Goal: Information Seeking & Learning: Check status

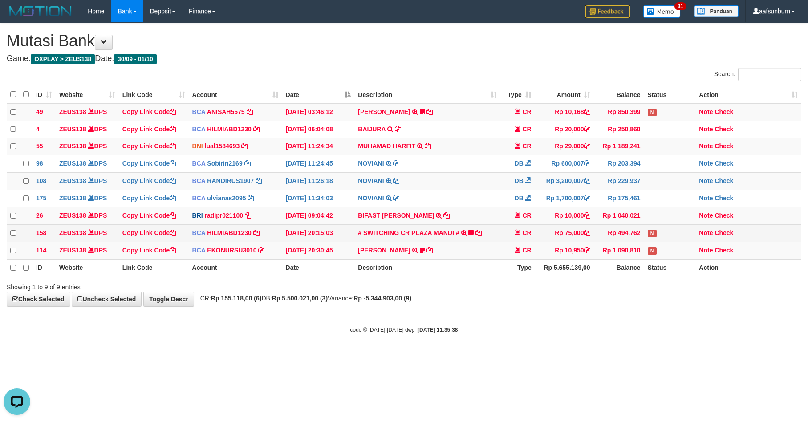
click at [478, 242] on td "# SWITCHING CR PLAZA MANDI # SWITCHING CR TRF TUPARDI 008 PLAZA MANDI 185000420…" at bounding box center [426, 232] width 145 height 17
click at [474, 239] on td "# SWITCHING CR PLAZA MANDI # SWITCHING CR TRF TUPARDI 008 PLAZA MANDI 185000420…" at bounding box center [426, 232] width 145 height 17
click at [670, 259] on td "N" at bounding box center [670, 250] width 52 height 17
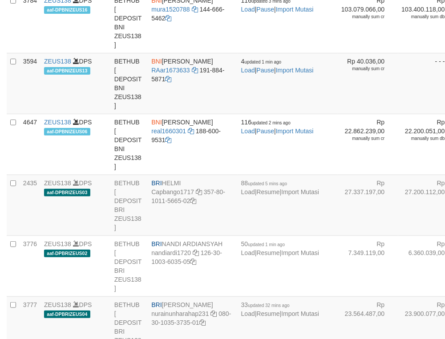
select select "***"
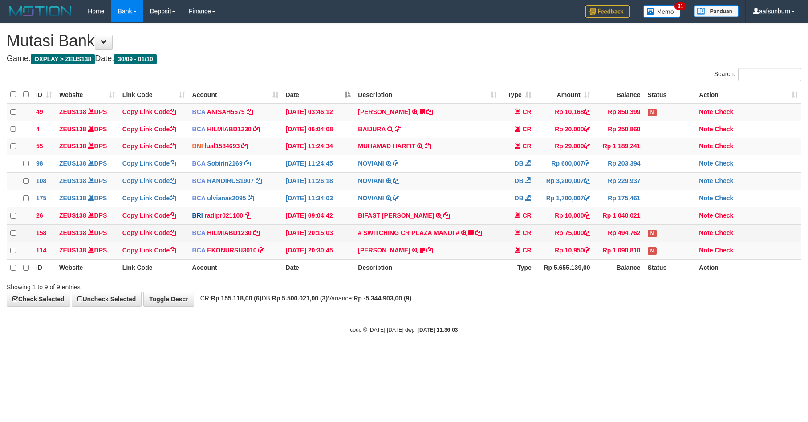
click at [586, 242] on td "Rp 75,000" at bounding box center [564, 232] width 59 height 17
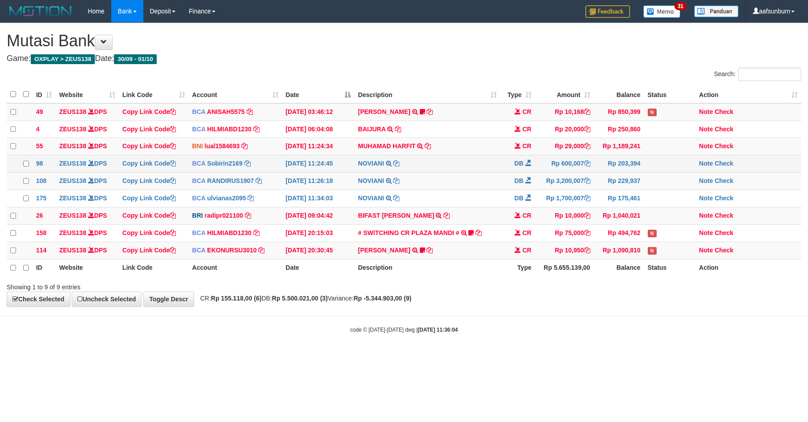
click at [481, 166] on td "NOVIANI TRSF E-BANKING DB 0110/FTSCY/WS95031 600007.00NOVIANI" at bounding box center [426, 163] width 145 height 17
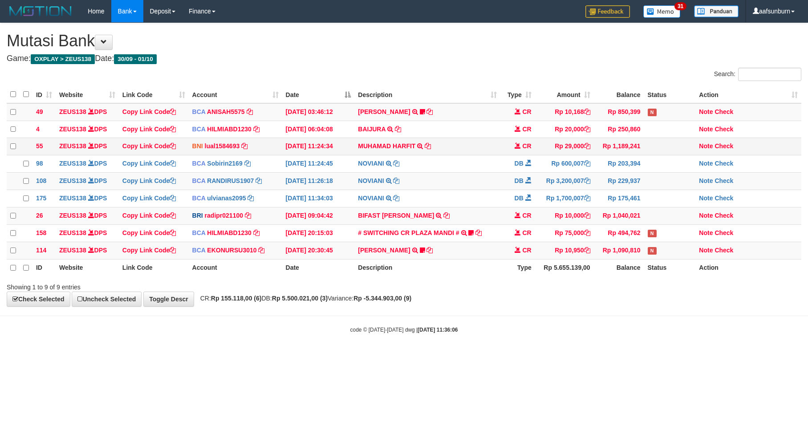
click at [436, 145] on td "MUHAMAD HARFIT TRANSFER DARI SDR [PERSON_NAME]" at bounding box center [426, 146] width 145 height 17
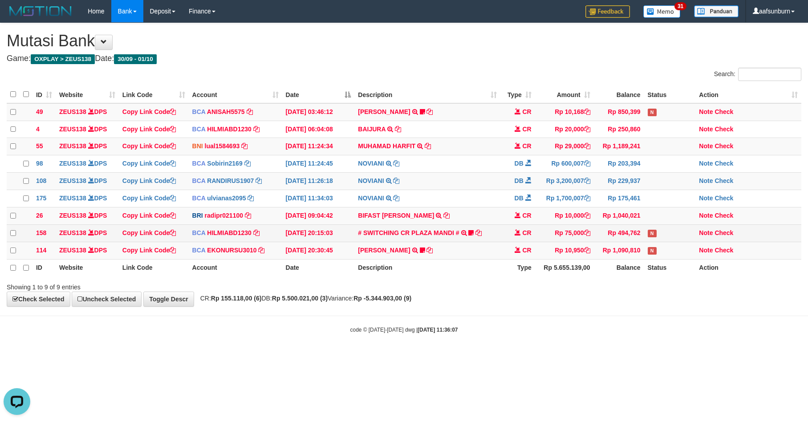
click at [546, 239] on td "Rp 75,000" at bounding box center [564, 232] width 59 height 17
click at [546, 238] on td "Rp 75,000" at bounding box center [564, 232] width 59 height 17
click at [482, 242] on td "# SWITCHING CR PLAZA MANDI # SWITCHING CR TRF TUPARDI 008 PLAZA MANDI 185000420…" at bounding box center [426, 232] width 145 height 17
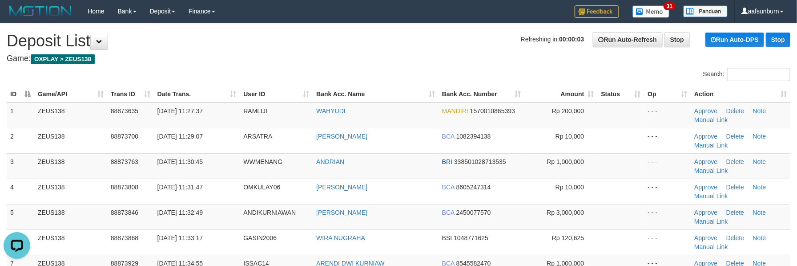
click at [621, 79] on div "Search:" at bounding box center [597, 76] width 385 height 16
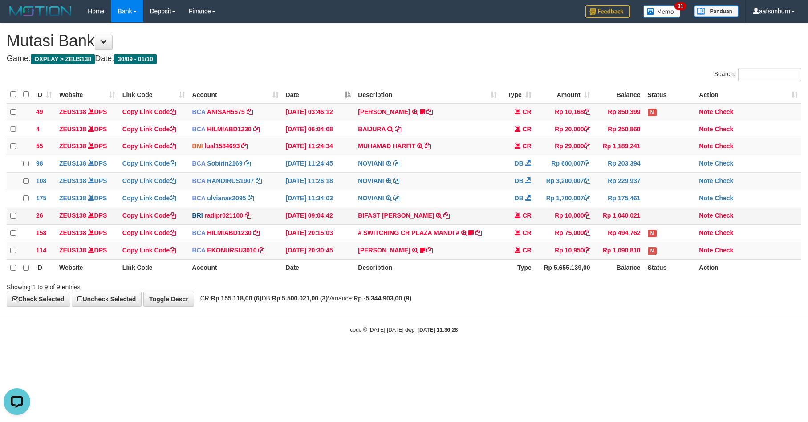
click at [530, 219] on span "CR" at bounding box center [526, 215] width 9 height 7
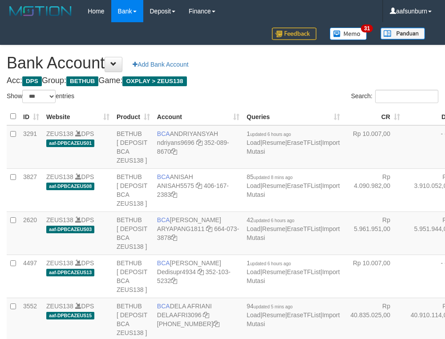
select select "***"
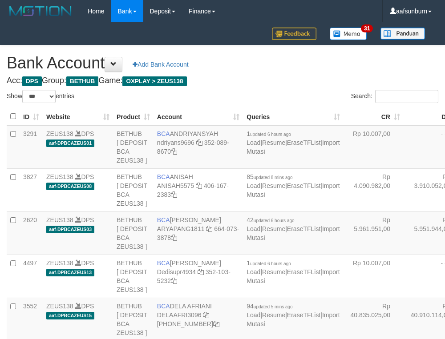
select select "***"
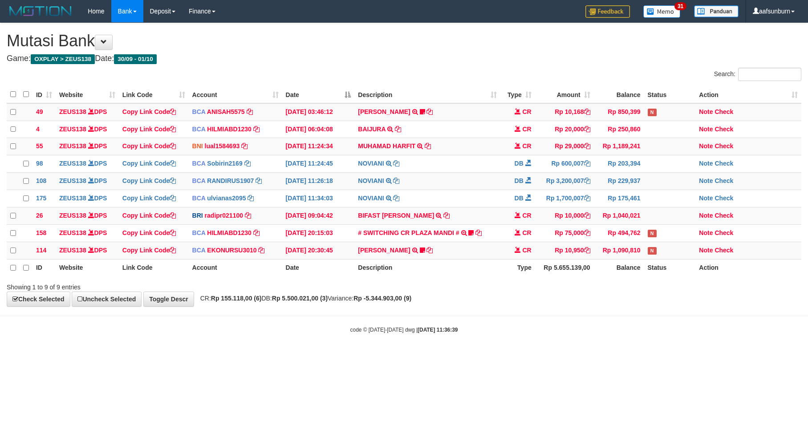
click at [493, 234] on td "# SWITCHING CR PLAZA MANDI # SWITCHING CR TRF TUPARDI 008 PLAZA MANDI 185000420…" at bounding box center [426, 232] width 145 height 17
click at [490, 234] on td "# SWITCHING CR PLAZA MANDI # SWITCHING CR TRF TUPARDI 008 PLAZA MANDI 185000420…" at bounding box center [426, 232] width 145 height 17
drag, startPoint x: 0, startPoint y: 0, endPoint x: 503, endPoint y: 239, distance: 557.0
click at [503, 239] on td "CR" at bounding box center [517, 232] width 35 height 17
click at [497, 239] on td "# SWITCHING CR PLAZA MANDI # SWITCHING CR TRF TUPARDI 008 PLAZA MANDI 185000420…" at bounding box center [426, 232] width 145 height 17
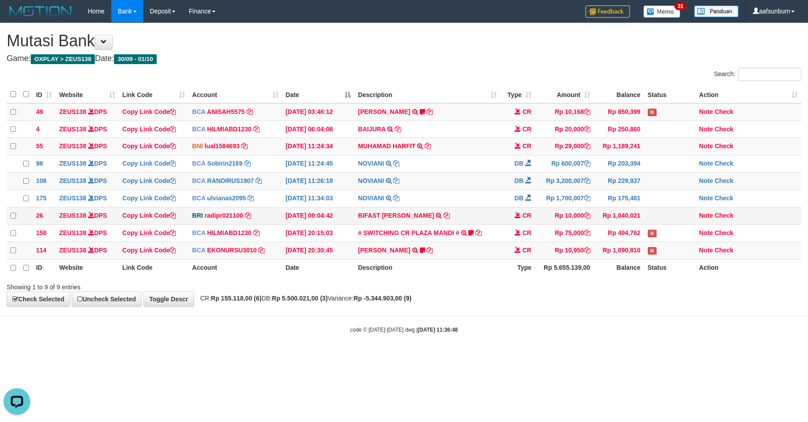
click at [554, 224] on td "Rp 10,000" at bounding box center [564, 215] width 59 height 17
click at [547, 224] on td "Rp 10,000" at bounding box center [564, 215] width 59 height 17
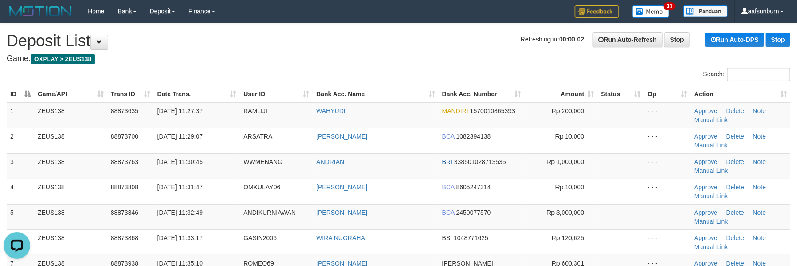
click at [602, 102] on th "Status" at bounding box center [621, 94] width 47 height 16
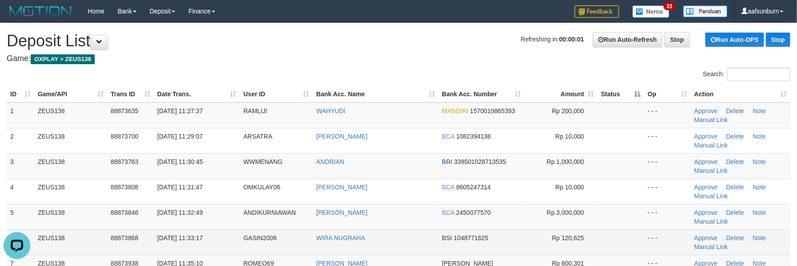
click at [261, 242] on td "GASIN2006" at bounding box center [276, 241] width 73 height 25
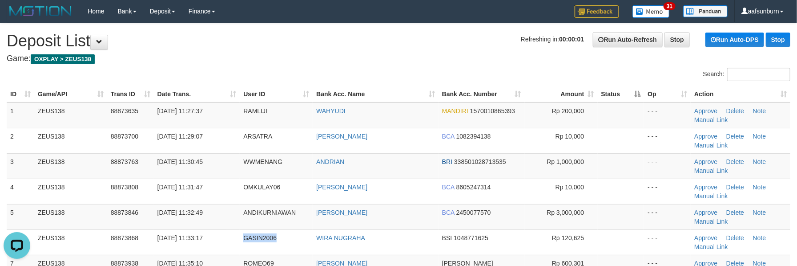
copy span "GASIN2006"
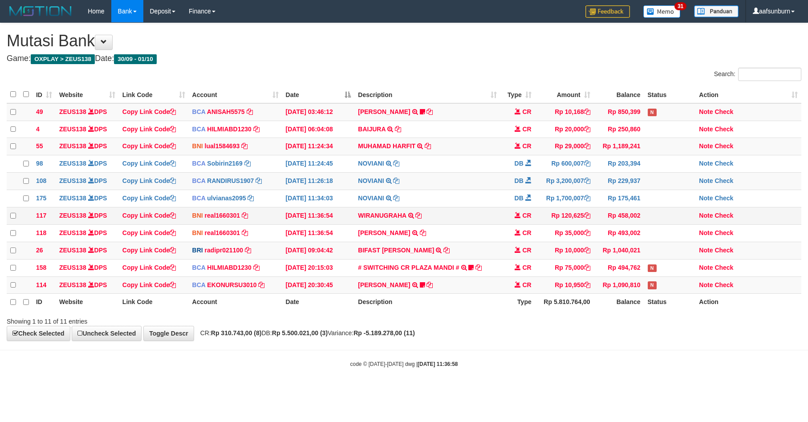
click at [450, 223] on td "WIRANUGRAHA TRF/PAY/TOP-UP ECHANNEL WIRANUGRAHA" at bounding box center [426, 215] width 145 height 17
click at [553, 223] on td "Rp 120,625" at bounding box center [564, 215] width 59 height 17
click at [573, 223] on td "Rp 120,625" at bounding box center [564, 215] width 59 height 17
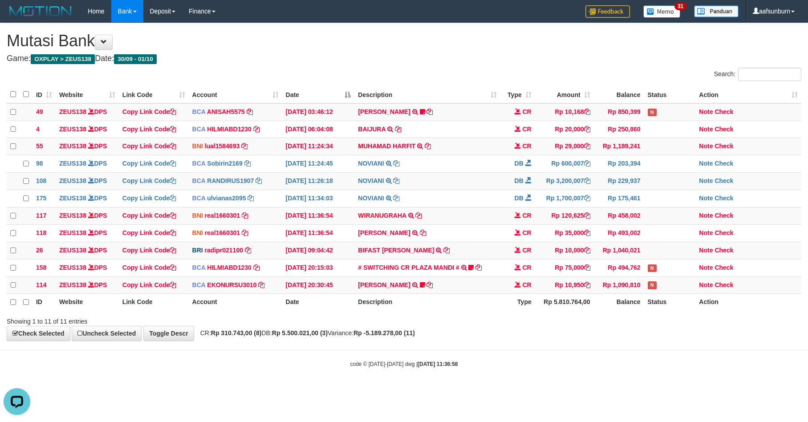
copy td "120,625"
click at [701, 219] on link "Note" at bounding box center [706, 215] width 14 height 7
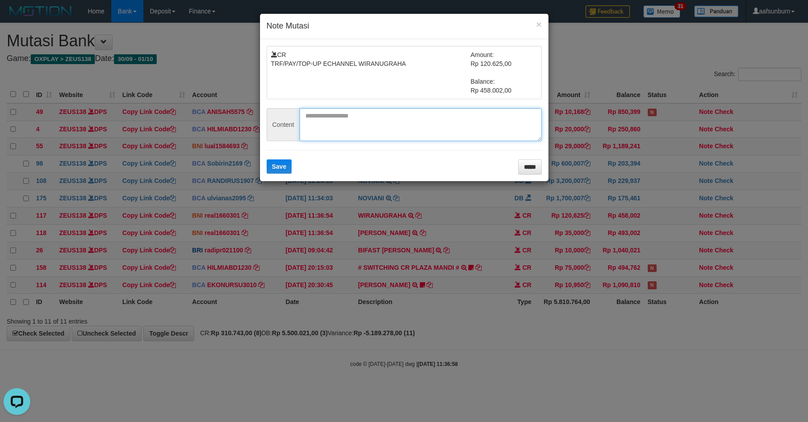
drag, startPoint x: 361, startPoint y: 116, endPoint x: 315, endPoint y: 145, distance: 53.6
click at [359, 116] on textarea at bounding box center [420, 124] width 242 height 33
paste textarea "*********"
type textarea "*********"
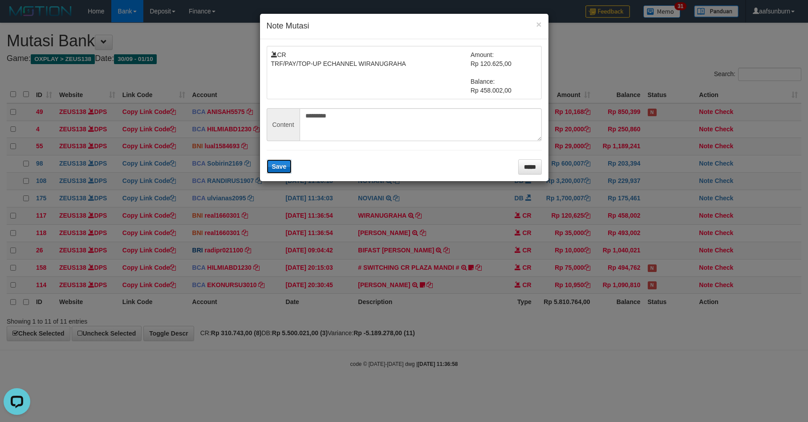
click at [271, 170] on button "Save" at bounding box center [279, 166] width 25 height 14
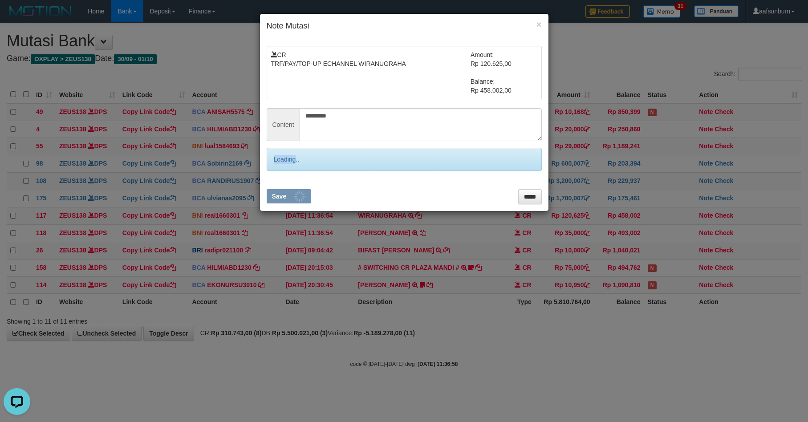
drag, startPoint x: 271, startPoint y: 170, endPoint x: 289, endPoint y: 174, distance: 17.8
click at [272, 170] on div "Loading.." at bounding box center [404, 159] width 275 height 23
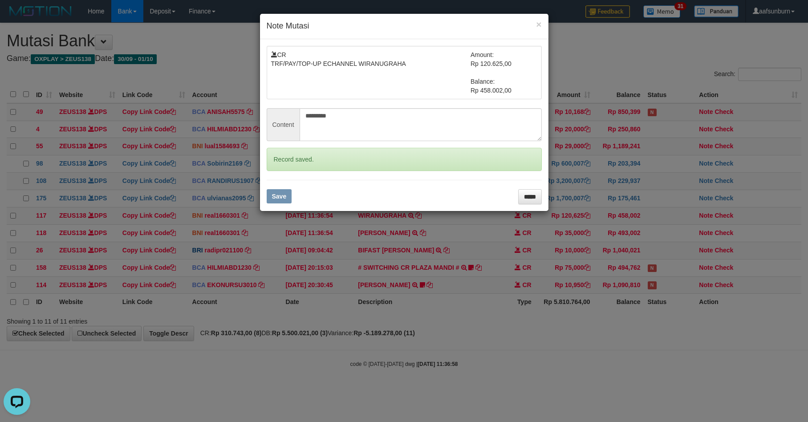
click at [568, 266] on div "× Note Mutasi CR TRF/PAY/TOP-UP ECHANNEL WIRANUGRAHA Amount: Rp 120.625,00 Bala…" at bounding box center [404, 211] width 808 height 422
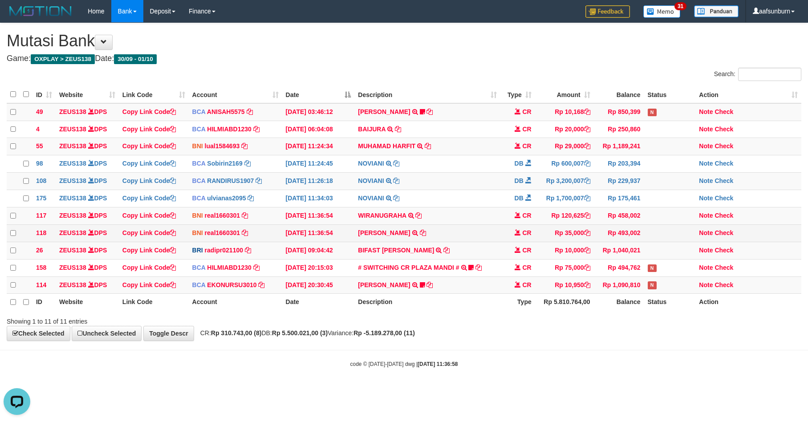
click at [391, 242] on td "RAHMAH FADLI ARDIAN TRANSFER DARI SDR RAHMAH FADLI ARDIAN" at bounding box center [426, 232] width 145 height 17
copy td "[PERSON_NAME]"
click at [478, 214] on td "WIRANUGRAHA TRF/PAY/TOP-UP ECHANNEL WIRANUGRAHA" at bounding box center [426, 215] width 145 height 17
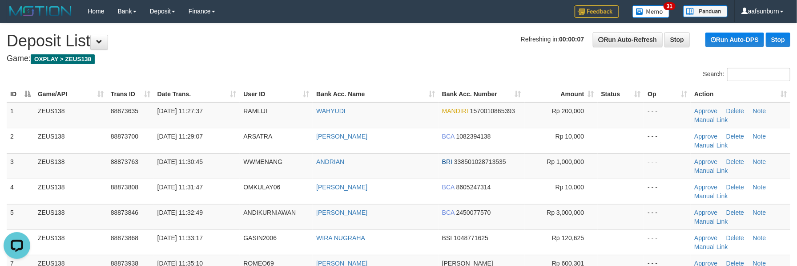
click at [587, 92] on th "Amount" at bounding box center [561, 94] width 73 height 16
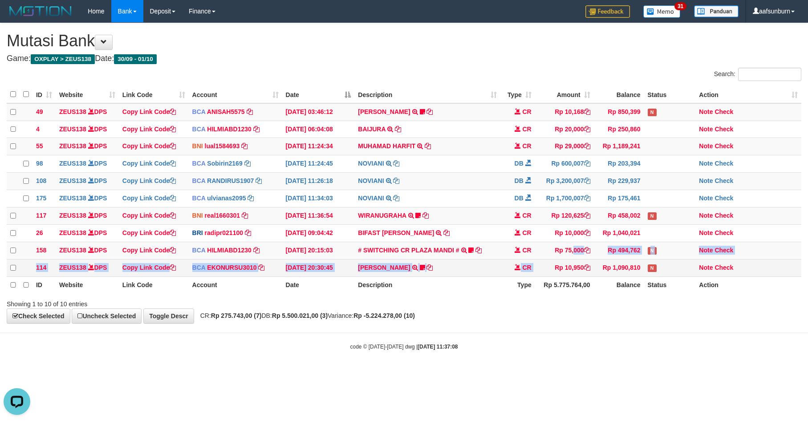
drag, startPoint x: 536, startPoint y: 267, endPoint x: 596, endPoint y: 276, distance: 60.8
click at [537, 267] on tbody "49 ZEUS138 DPS Copy Link Code BCA ANISAH5575 DPS [PERSON_NAME] mutasi_20251001_…" at bounding box center [404, 189] width 794 height 173
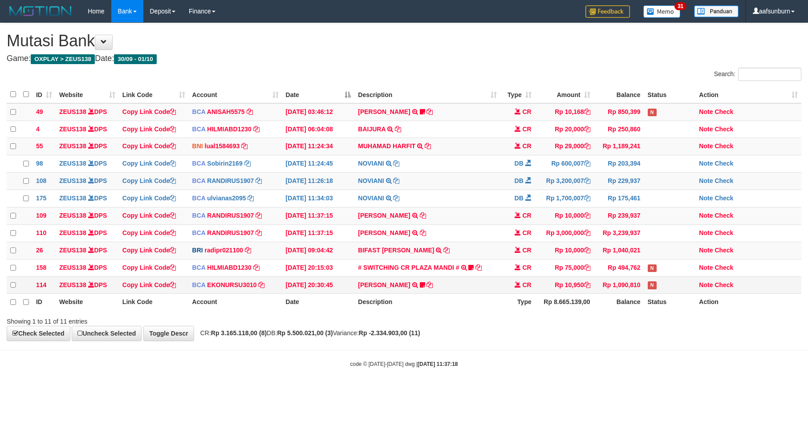
drag, startPoint x: 473, startPoint y: 294, endPoint x: 462, endPoint y: 291, distance: 11.0
click at [462, 291] on td "[PERSON_NAME] TRSF E-BANKING CR 3009/FTSCY/WS95051 10950.002025093089200473 TRF…" at bounding box center [426, 284] width 145 height 17
click at [465, 271] on icon at bounding box center [464, 267] width 6 height 6
click at [481, 195] on td "NOVIANI TRSF E-BANKING DB 0110/FTSCY/WS95031 1700007.00NOVIANI" at bounding box center [426, 198] width 145 height 17
click at [482, 195] on td "NOVIANI TRSF E-BANKING DB 0110/FTSCY/WS95031 1700007.00NOVIANI" at bounding box center [426, 198] width 145 height 17
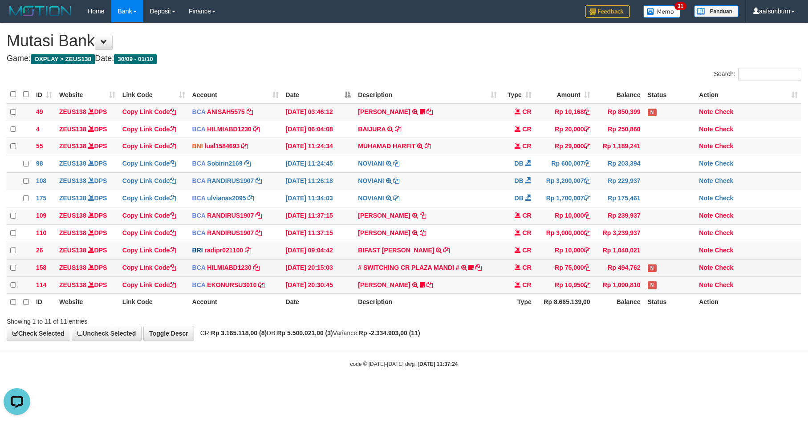
click at [556, 274] on td "Rp 75,000" at bounding box center [564, 267] width 59 height 17
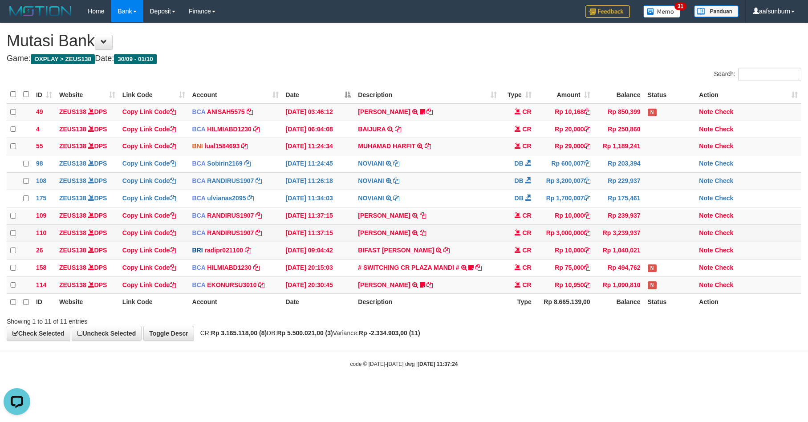
click at [492, 231] on td "ANDI KURNIAWAN TRSF E-BANKING CR 0110/FTSCY/WS95031 3000000.00ANDI KURNIAWAN" at bounding box center [426, 232] width 145 height 17
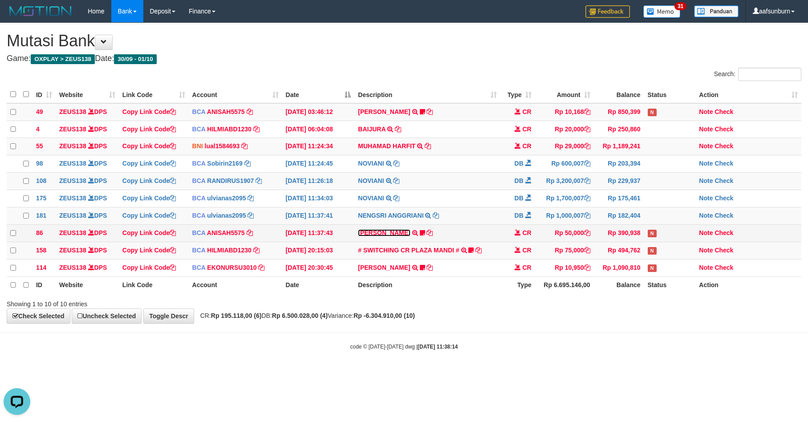
click at [380, 236] on link "[PERSON_NAME]" at bounding box center [384, 232] width 52 height 7
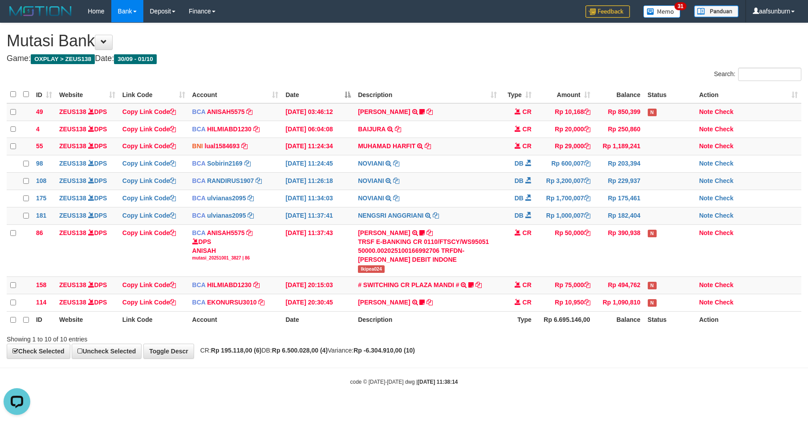
click at [527, 321] on th "Type" at bounding box center [517, 319] width 35 height 17
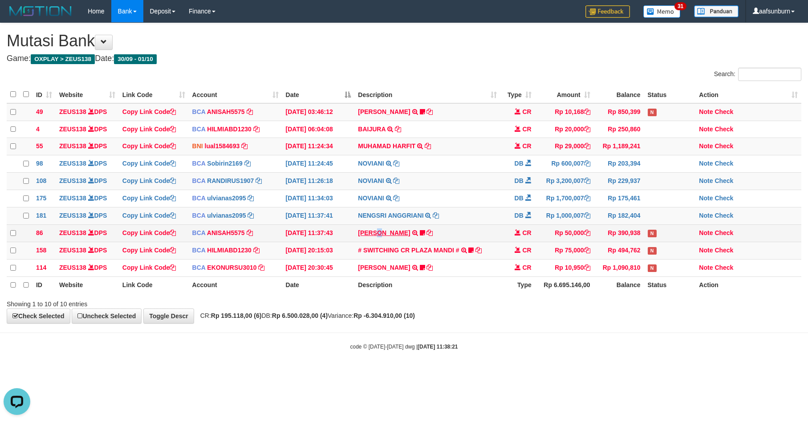
drag, startPoint x: 378, startPoint y: 247, endPoint x: 375, endPoint y: 242, distance: 6.6
click at [375, 242] on td "RIZKY RAMADH TRSF E-BANKING CR 0110/FTSCY/WS95051 50000.002025100166992706 TRFD…" at bounding box center [426, 232] width 145 height 17
click at [377, 236] on link "RIZKY RAMADH" at bounding box center [384, 232] width 52 height 7
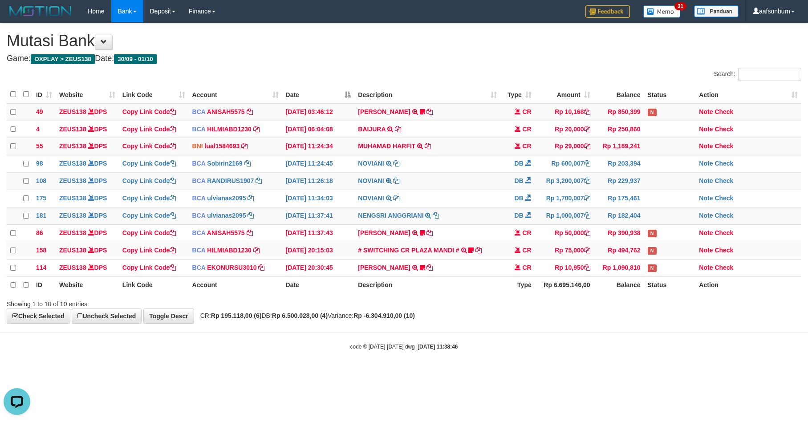
click at [606, 349] on body "Toggle navigation Home Bank Account List Load By Website Group [OXPLAY] ZEUS138…" at bounding box center [404, 186] width 808 height 373
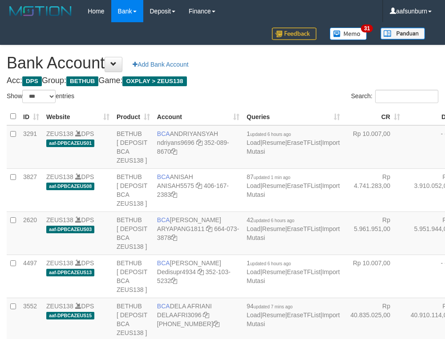
select select "***"
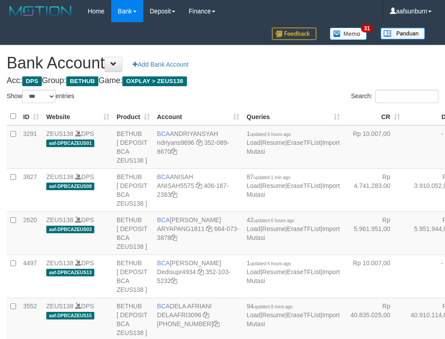
select select "***"
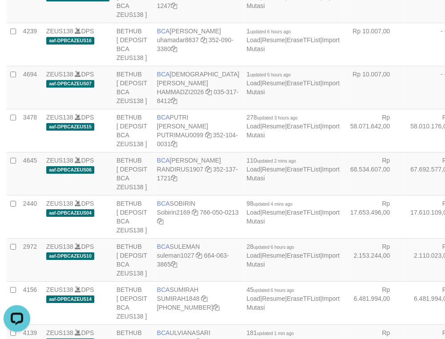
scroll to position [244, 0]
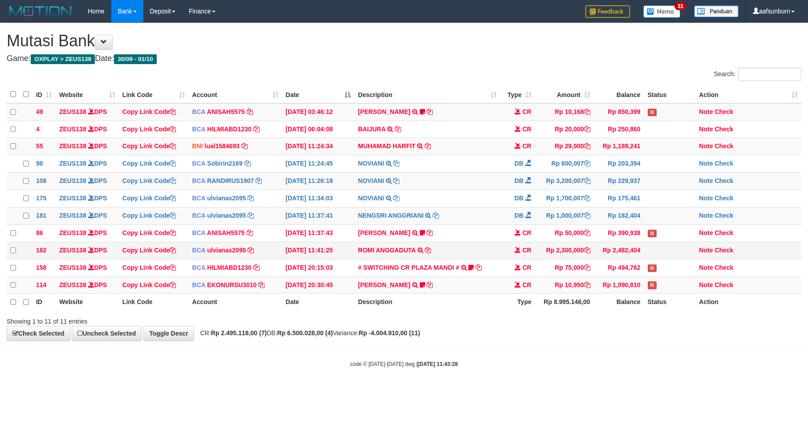
click at [390, 251] on td "ROMI ANGGADUTA TRSF E-BANKING CR 0110/FTSCY/WS95031 2300000.00ROMI ANGGADUTA" at bounding box center [426, 250] width 145 height 17
click at [582, 311] on th "Rp 8.995.146,00" at bounding box center [564, 302] width 59 height 17
click at [581, 311] on th "Rp 8.995.146,00" at bounding box center [564, 302] width 59 height 17
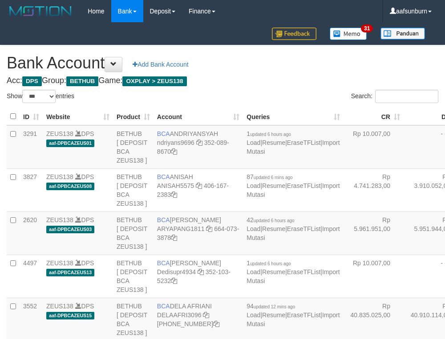
select select "***"
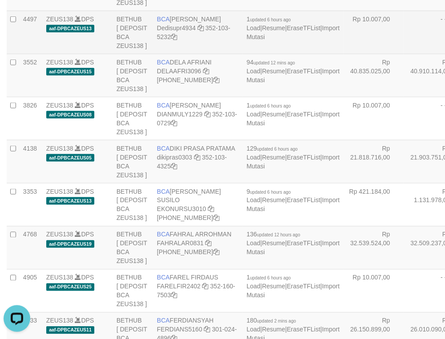
click at [404, 54] on td "- - -" at bounding box center [434, 32] width 60 height 43
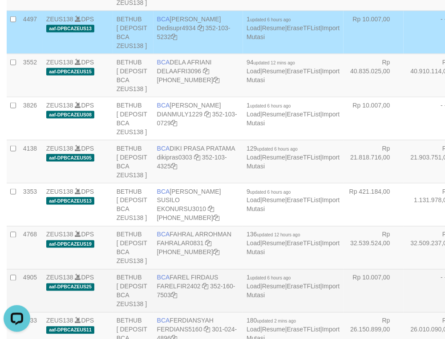
scroll to position [664, 0]
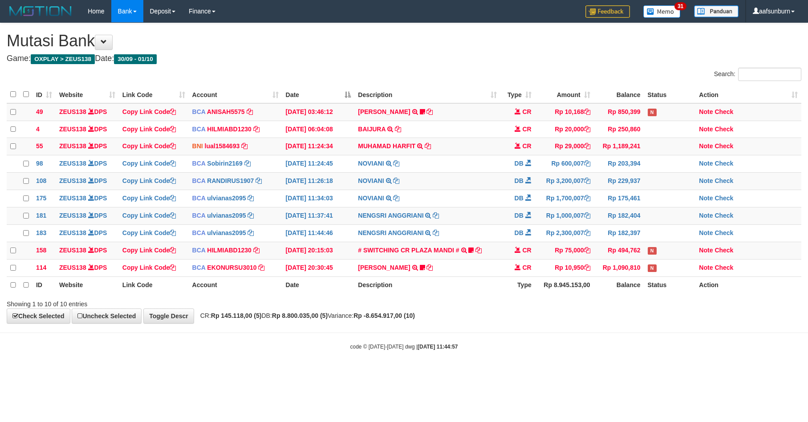
click at [581, 308] on div "Showing 1 to 10 of 10 entries" at bounding box center [404, 302] width 808 height 12
click at [573, 319] on div "**********" at bounding box center [404, 173] width 808 height 300
click at [642, 373] on html "Toggle navigation Home Bank Account List Load By Website Group [OXPLAY] ZEUS138…" at bounding box center [404, 186] width 808 height 373
click at [646, 323] on div "**********" at bounding box center [404, 173] width 808 height 300
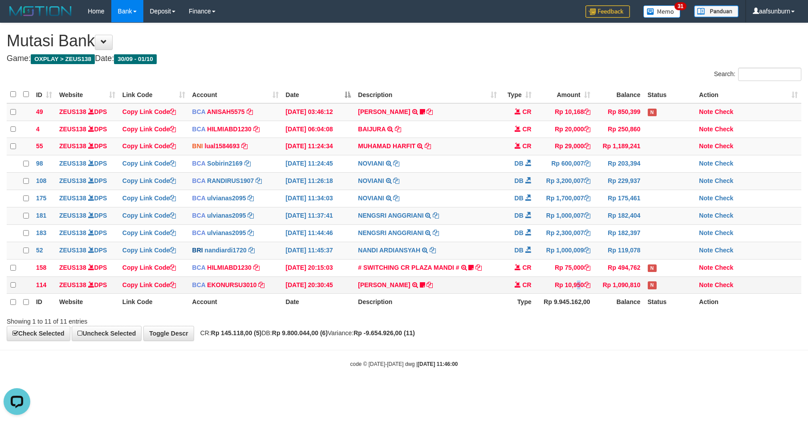
click at [558, 294] on td "Rp 10,950" at bounding box center [564, 284] width 59 height 17
click at [517, 242] on td "DB" at bounding box center [517, 232] width 35 height 17
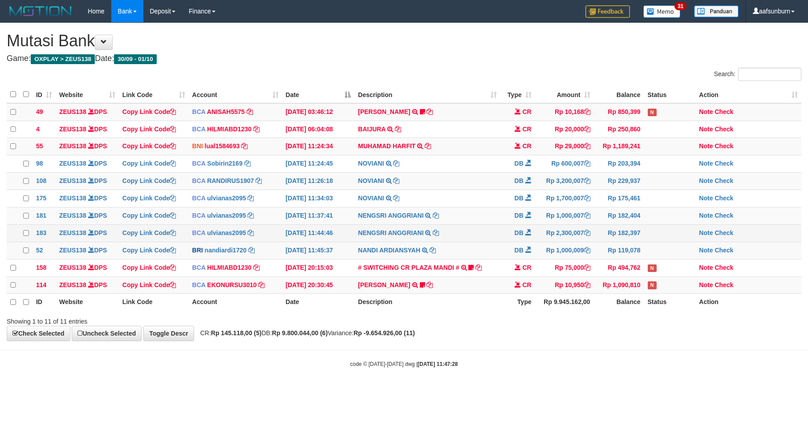
drag, startPoint x: 0, startPoint y: 0, endPoint x: 516, endPoint y: 243, distance: 570.2
click at [516, 242] on td "DB" at bounding box center [517, 232] width 35 height 17
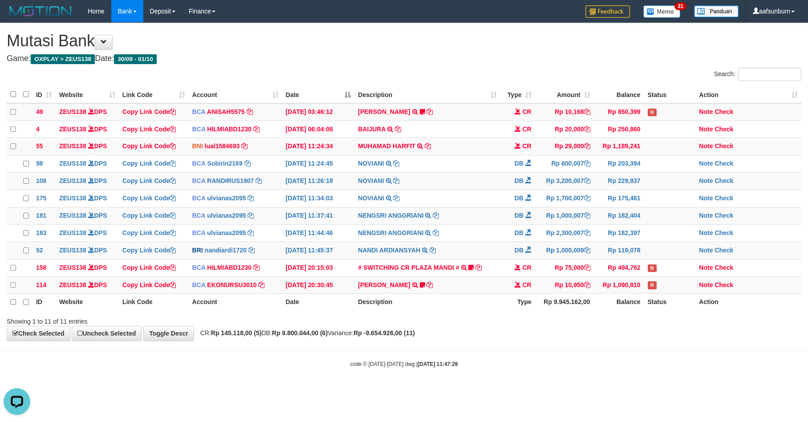
click at [516, 242] on td "DB" at bounding box center [517, 232] width 35 height 17
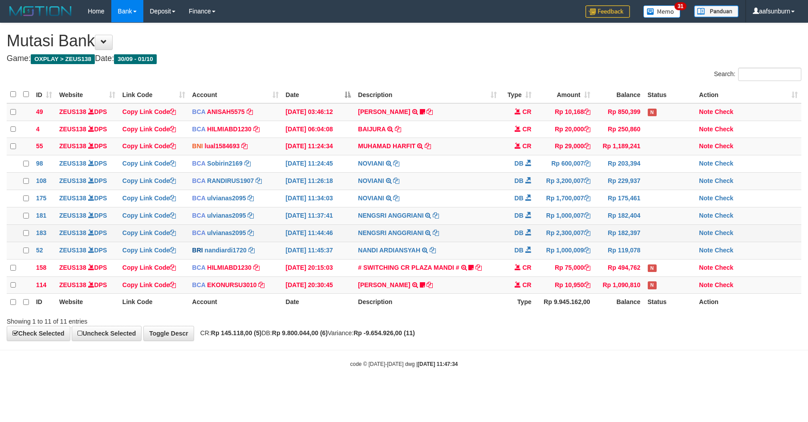
click at [513, 241] on td "DB" at bounding box center [517, 232] width 35 height 17
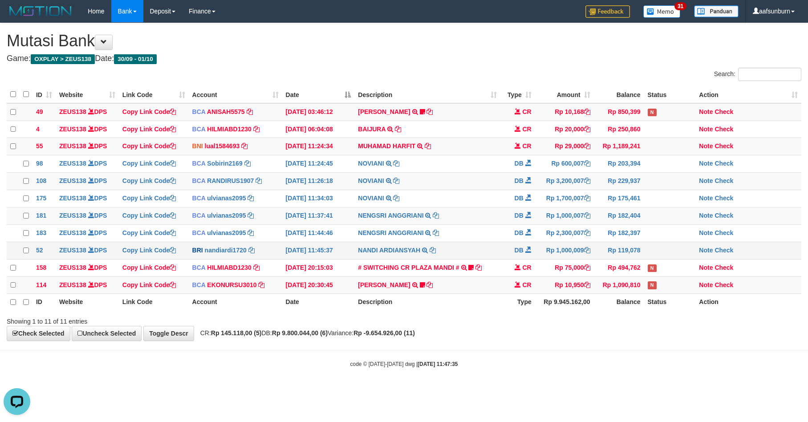
click at [651, 259] on td at bounding box center [670, 250] width 52 height 17
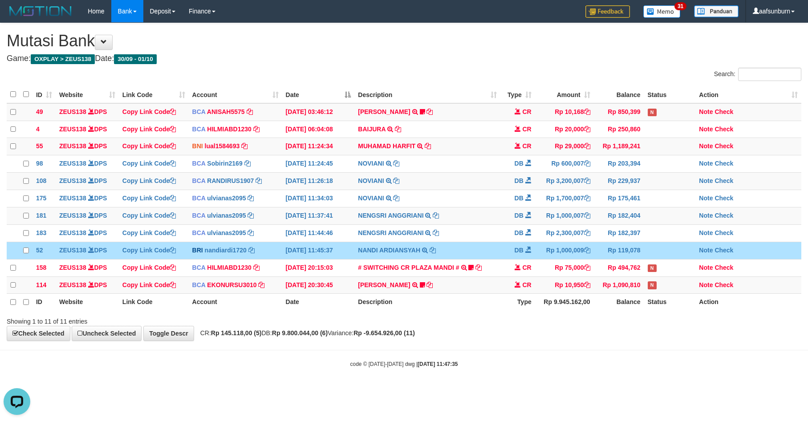
click at [651, 259] on td at bounding box center [670, 250] width 52 height 17
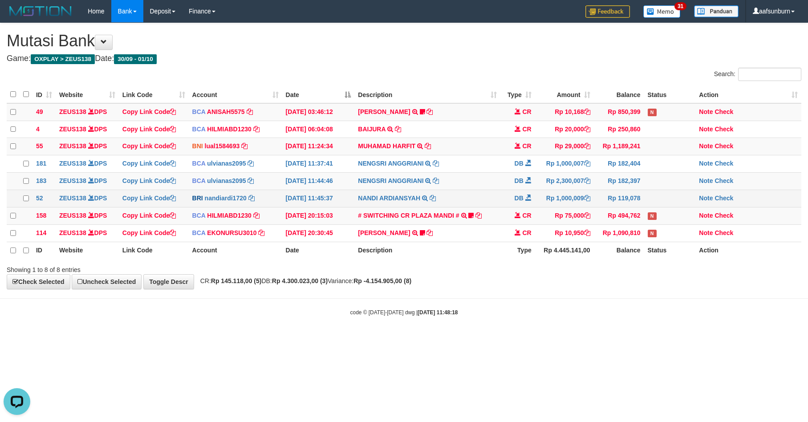
click at [572, 207] on td "Rp 1,000,009" at bounding box center [564, 198] width 59 height 17
click at [522, 258] on th "Type" at bounding box center [517, 250] width 35 height 17
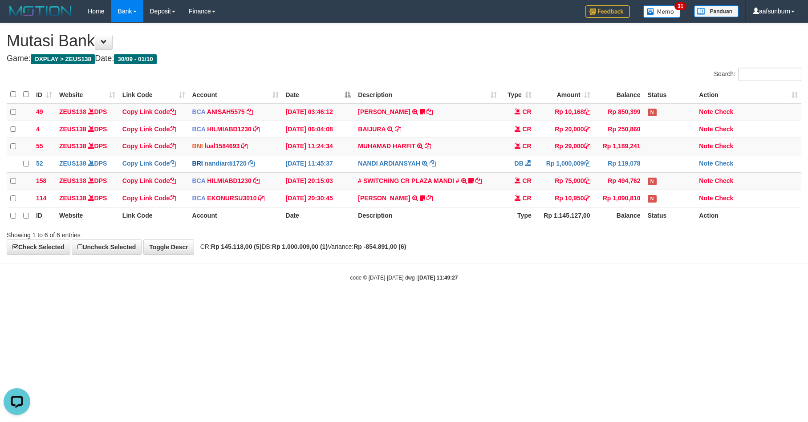
drag, startPoint x: 642, startPoint y: 291, endPoint x: 804, endPoint y: 288, distance: 161.5
click at [645, 291] on body "Toggle navigation Home Bank Account List Load By Website Group [OXPLAY] ZEUS138…" at bounding box center [404, 152] width 808 height 304
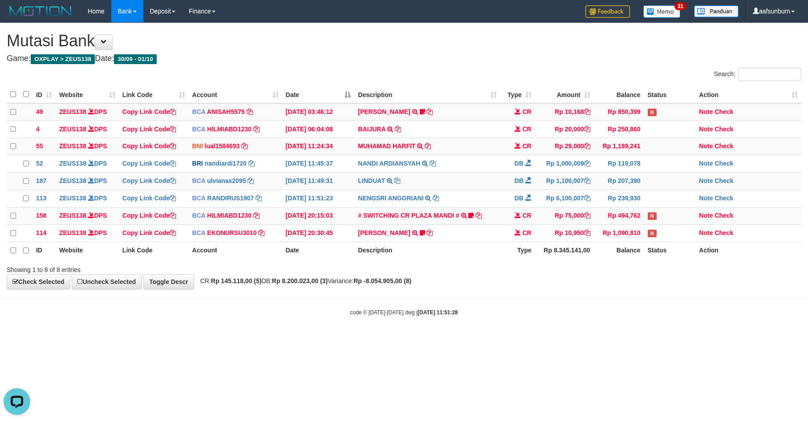
drag, startPoint x: 521, startPoint y: 307, endPoint x: 526, endPoint y: 306, distance: 5.5
click at [523, 307] on body "Toggle navigation Home Bank Account List Load By Website Group [OXPLAY] ZEUS138…" at bounding box center [404, 169] width 808 height 339
click at [502, 289] on div "**********" at bounding box center [404, 156] width 808 height 266
click at [569, 316] on div "code © 2012-2018 dwg | 2025/10/01 11:51:28" at bounding box center [404, 311] width 808 height 9
click at [695, 333] on body "Toggle navigation Home Bank Account List Load By Website Group [OXPLAY] ZEUS138…" at bounding box center [404, 169] width 808 height 339
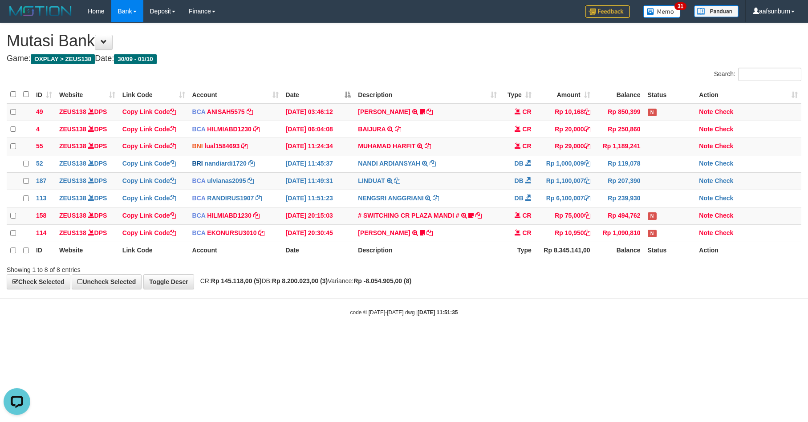
click at [695, 333] on body "Toggle navigation Home Bank Account List Load By Website Group [OXPLAY] ZEUS138…" at bounding box center [404, 169] width 808 height 339
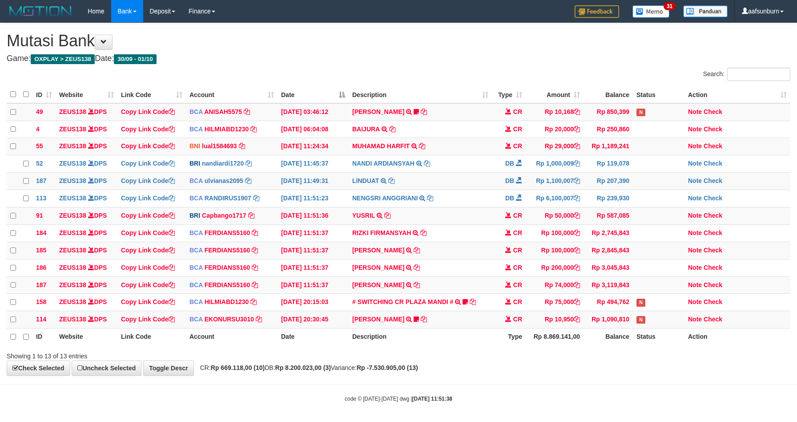
click at [695, 323] on link "Note" at bounding box center [695, 318] width 14 height 7
click at [489, 307] on td "# SWITCHING CR PLAZA MANDI # SWITCHING CR TRF TUPARDI 008 PLAZA MANDI 185000420…" at bounding box center [420, 302] width 143 height 17
click at [446, 324] on td "[PERSON_NAME] TRSF E-BANKING CR 3009/FTSCY/WS95051 10950.002025093089200473 TRF…" at bounding box center [420, 319] width 143 height 17
click at [560, 360] on div "Showing 1 to 13 of 13 entries" at bounding box center [398, 354] width 797 height 12
click at [549, 360] on div "Showing 1 to 13 of 13 entries" at bounding box center [398, 354] width 797 height 12
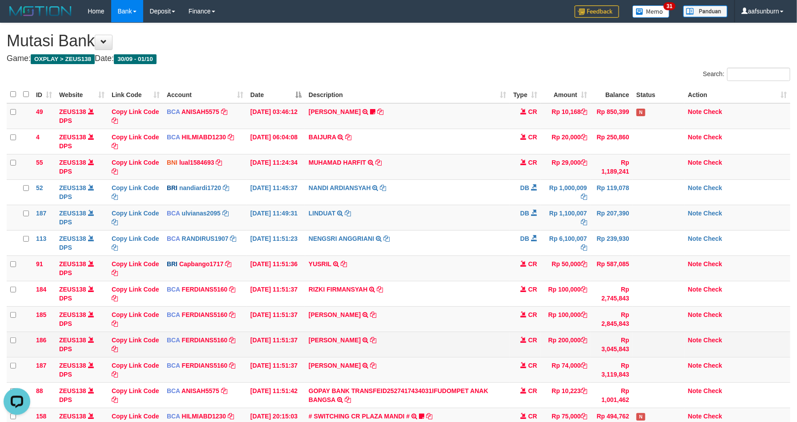
click at [642, 339] on td at bounding box center [659, 343] width 52 height 25
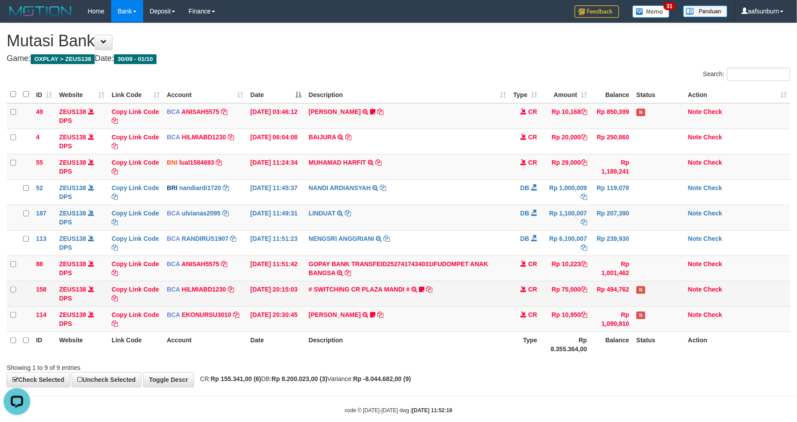
click at [550, 304] on td "Rp 75,000" at bounding box center [566, 293] width 50 height 25
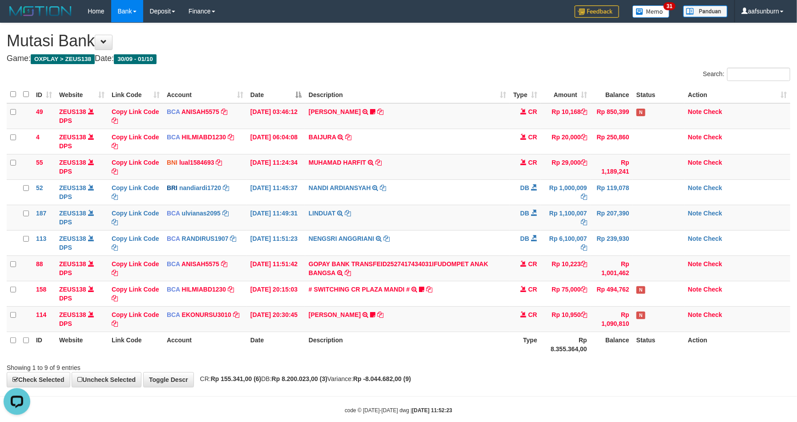
click at [601, 341] on th "Balance" at bounding box center [612, 343] width 42 height 25
drag, startPoint x: 601, startPoint y: 341, endPoint x: 805, endPoint y: 364, distance: 206.0
click at [605, 342] on th "Balance" at bounding box center [612, 343] width 42 height 25
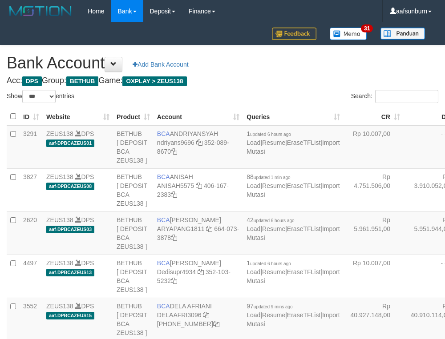
select select "***"
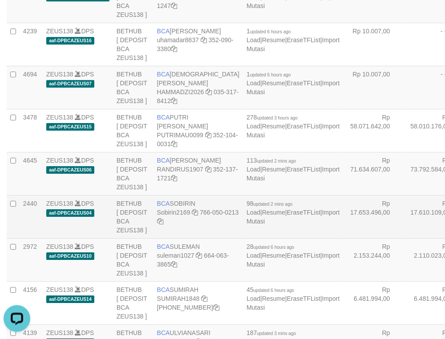
scroll to position [1154, 0]
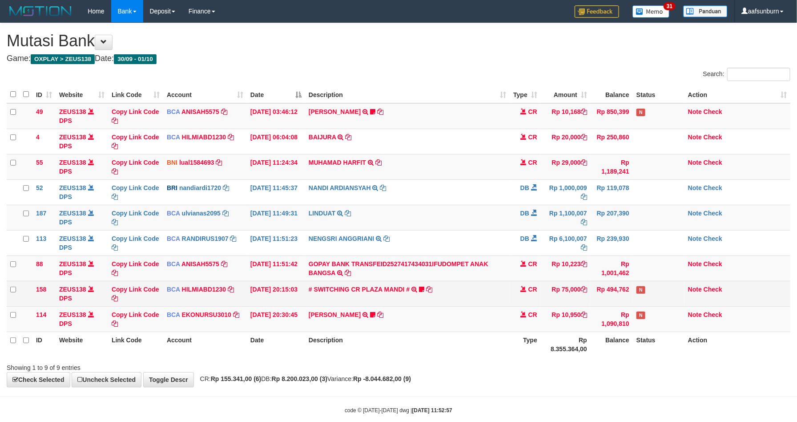
click at [494, 300] on td "# SWITCHING CR PLAZA MANDI # SWITCHING CR TRF TUPARDI 008 PLAZA MANDI 185000420…" at bounding box center [407, 293] width 205 height 25
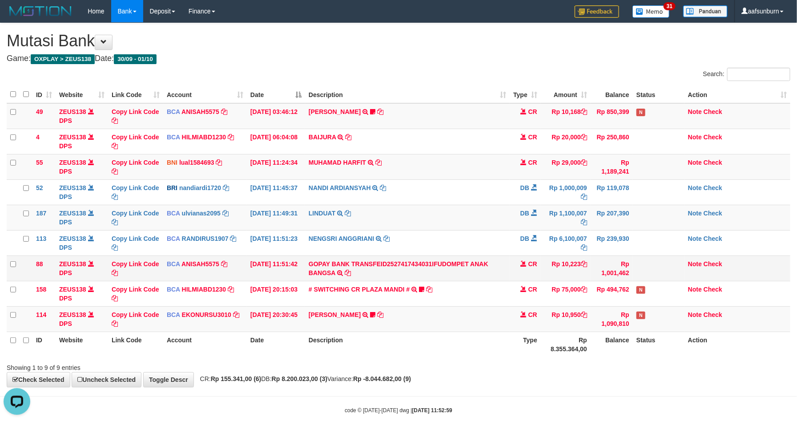
click at [530, 261] on td "CR" at bounding box center [525, 267] width 31 height 25
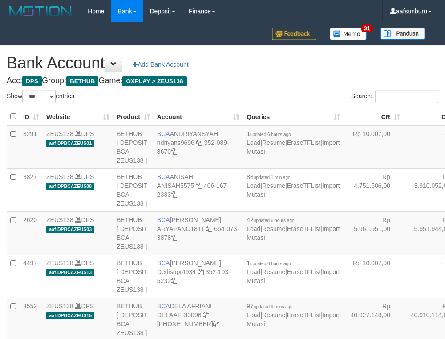
select select "***"
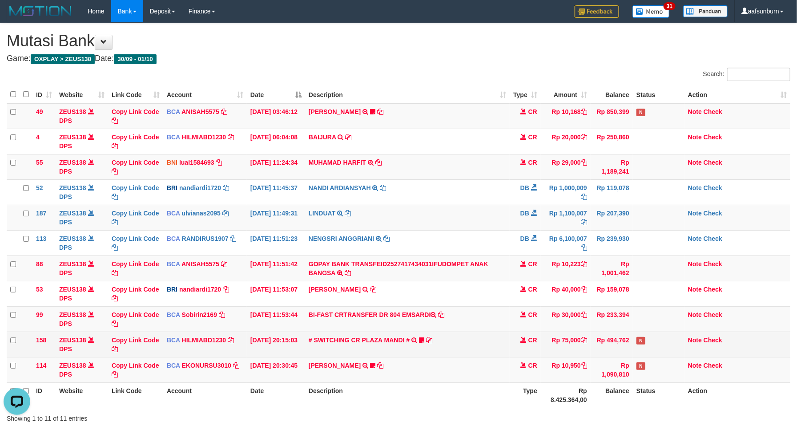
click at [518, 341] on td "CR" at bounding box center [525, 343] width 31 height 25
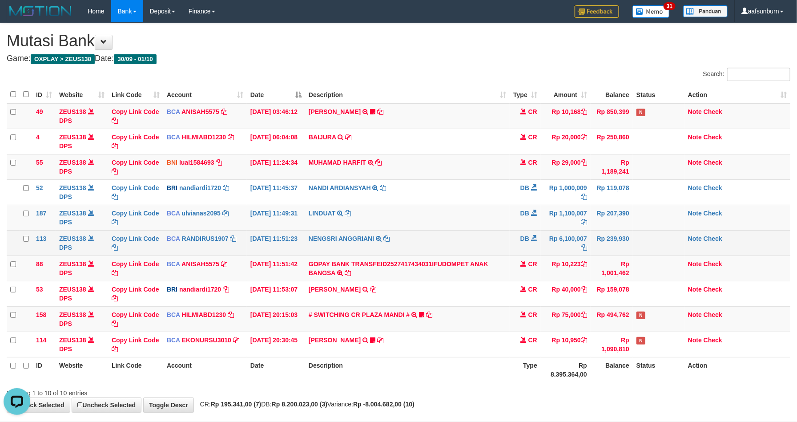
click at [582, 250] on td "Rp 6,100,007" at bounding box center [566, 242] width 50 height 25
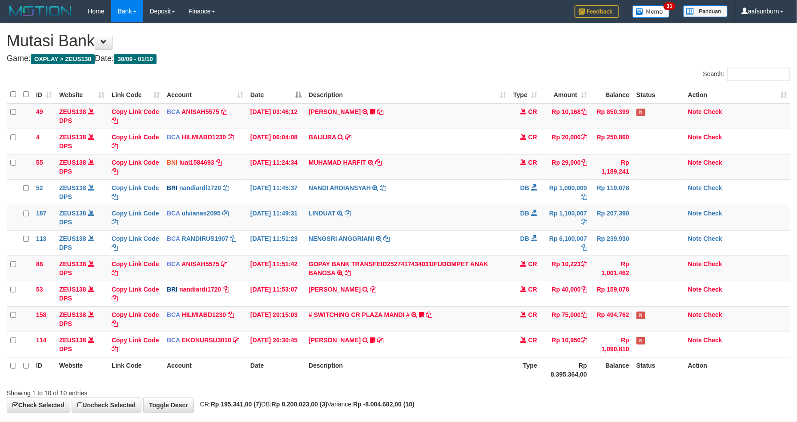
click at [566, 244] on td "Rp 6,100,007" at bounding box center [566, 242] width 50 height 25
click at [566, 241] on td "Rp 6,100,007" at bounding box center [566, 242] width 50 height 25
click at [565, 240] on td "Rp 6,100,007" at bounding box center [566, 242] width 50 height 25
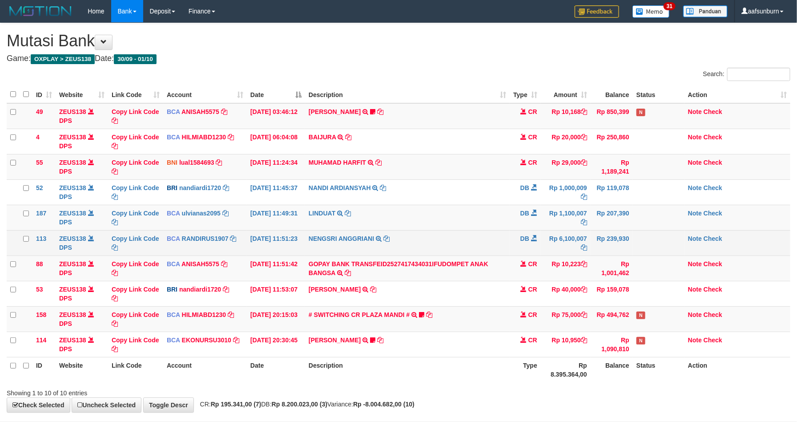
click at [562, 255] on td "Rp 6,100,007" at bounding box center [566, 242] width 50 height 25
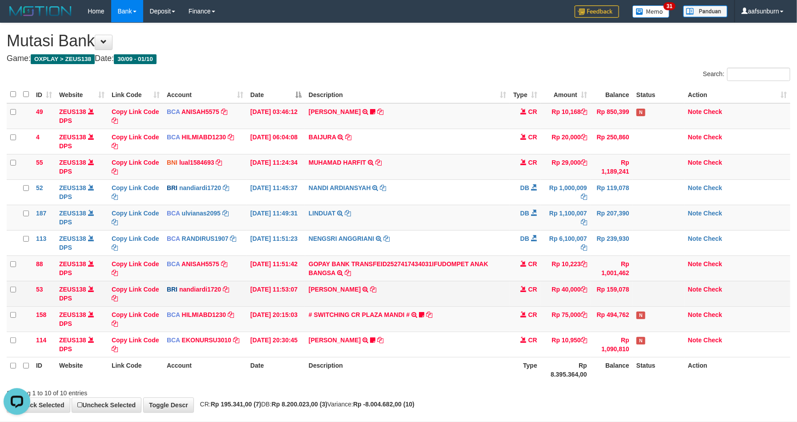
click at [610, 287] on td "Rp 159,078" at bounding box center [612, 293] width 42 height 25
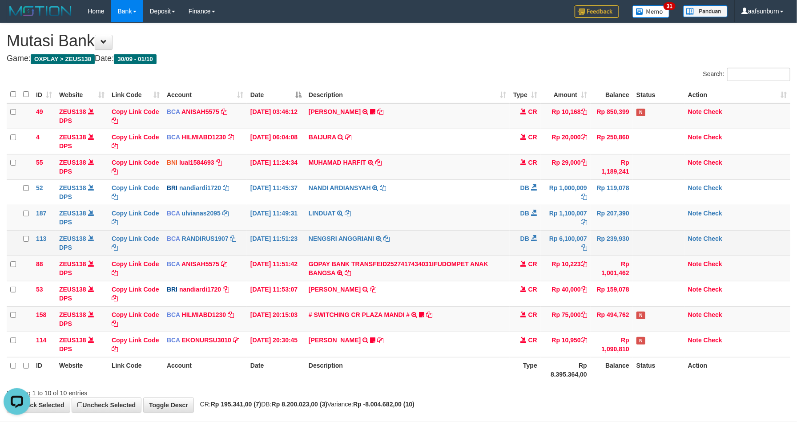
click at [565, 238] on td "Rp 6,100,007" at bounding box center [566, 242] width 50 height 25
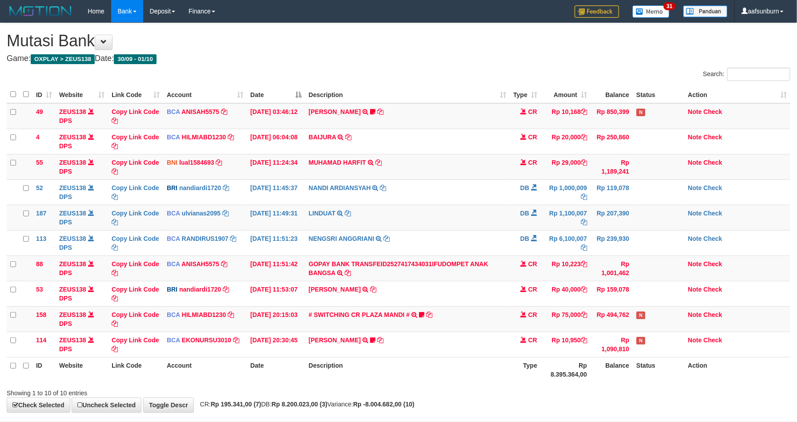
click at [565, 238] on td "Rp 6,100,007" at bounding box center [566, 242] width 50 height 25
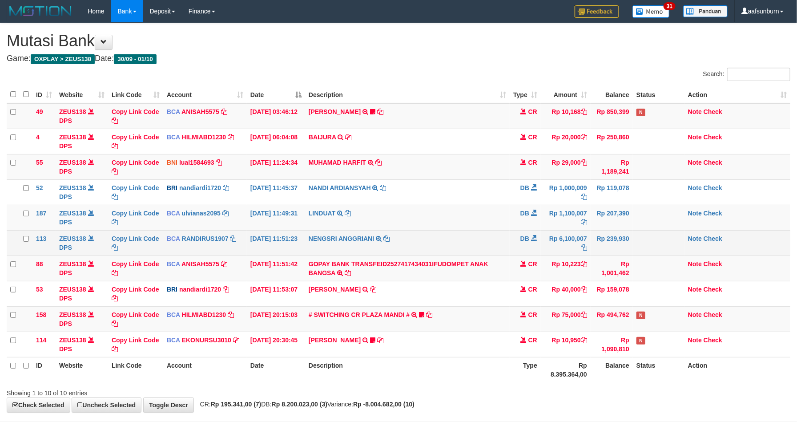
click at [563, 234] on td "Rp 6,100,007" at bounding box center [566, 242] width 50 height 25
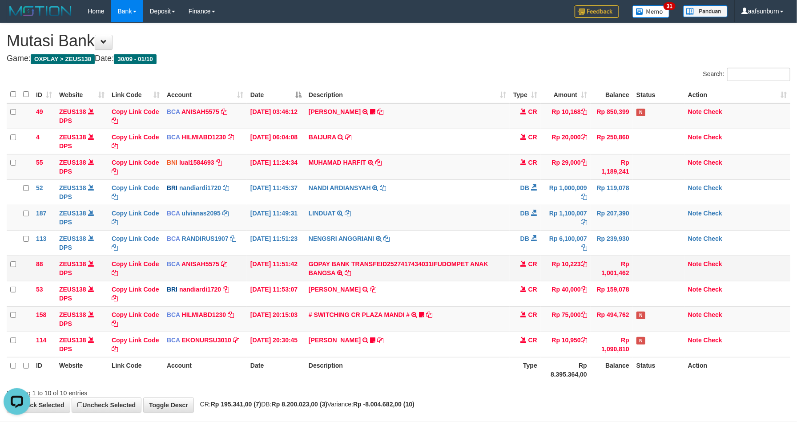
click at [522, 275] on td "CR" at bounding box center [525, 267] width 31 height 25
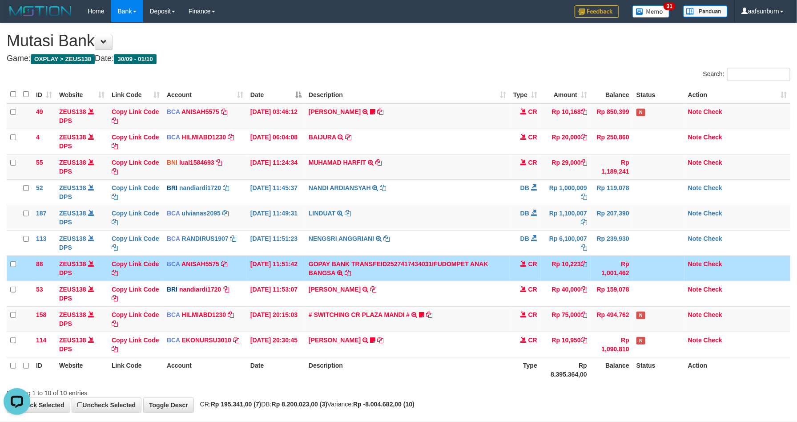
click at [521, 272] on td "CR" at bounding box center [525, 267] width 31 height 25
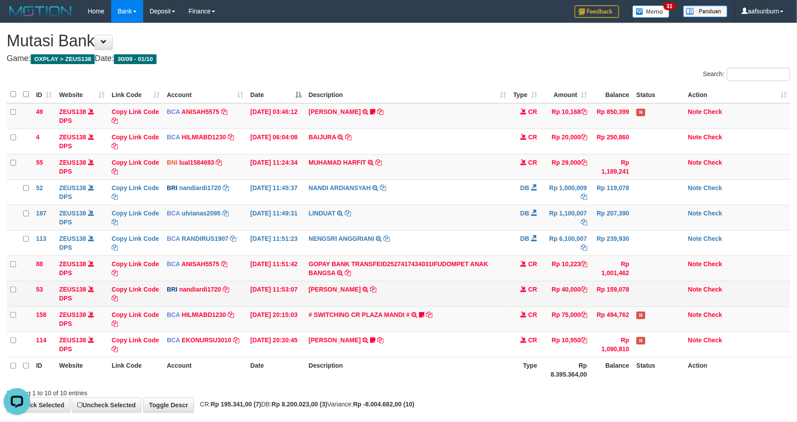
click at [619, 294] on td "Rp 159,078" at bounding box center [612, 293] width 42 height 25
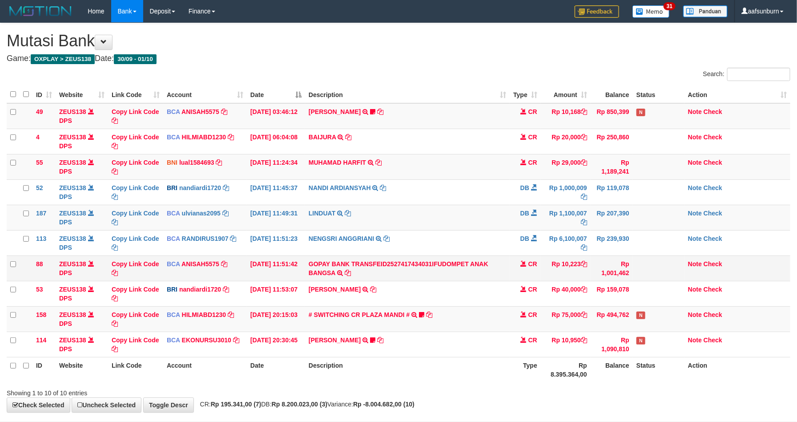
click at [572, 266] on td "Rp 10,223" at bounding box center [566, 267] width 50 height 25
click at [601, 316] on td "Rp 494,762" at bounding box center [612, 318] width 42 height 25
click at [645, 347] on td "N" at bounding box center [659, 343] width 52 height 25
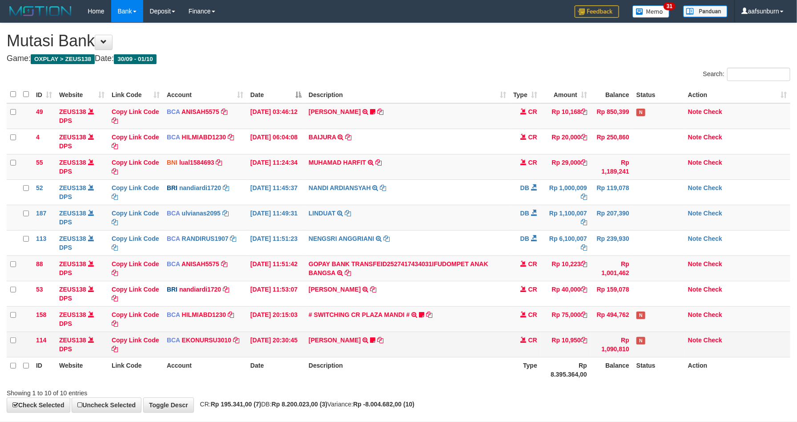
click at [641, 341] on span "N" at bounding box center [641, 341] width 9 height 8
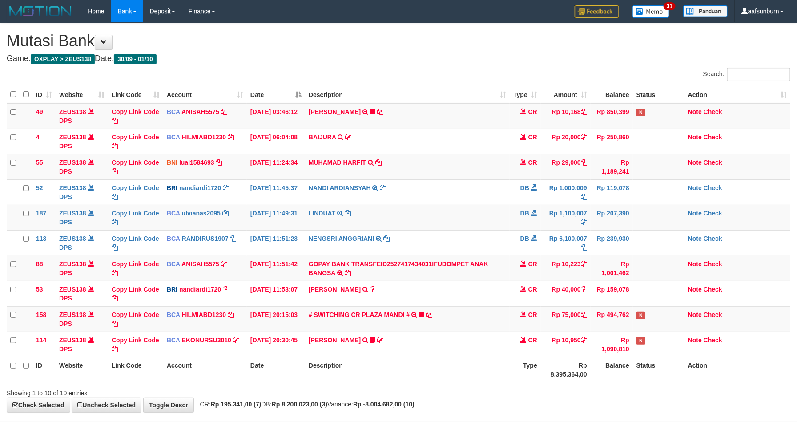
click at [626, 316] on td "Rp 494,762" at bounding box center [612, 318] width 42 height 25
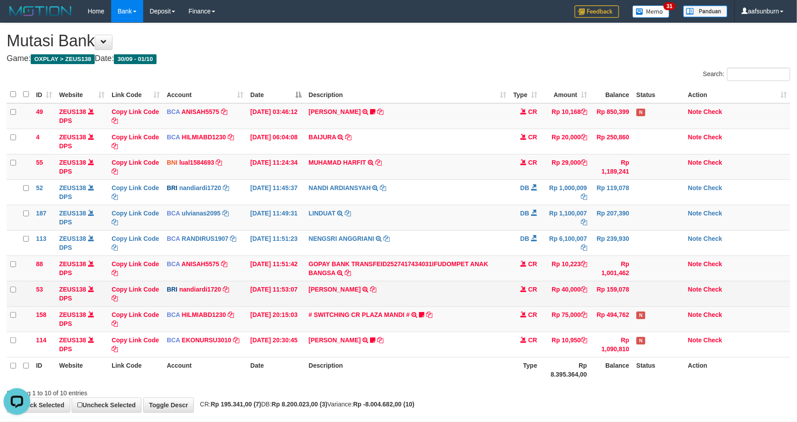
click at [675, 297] on td at bounding box center [659, 293] width 52 height 25
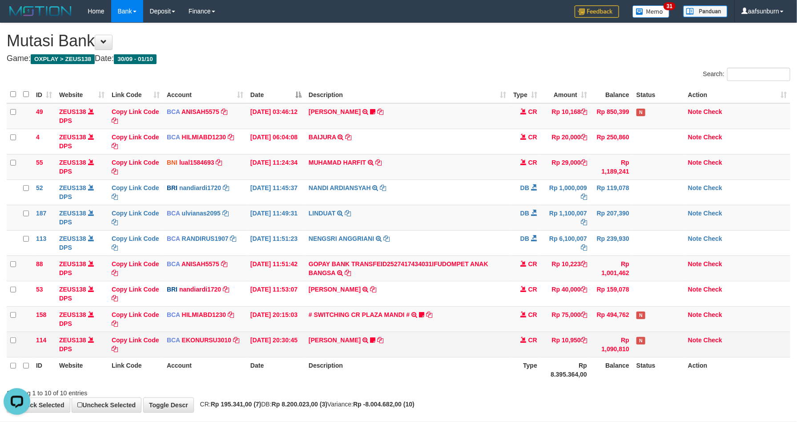
click at [676, 349] on td "N" at bounding box center [659, 343] width 52 height 25
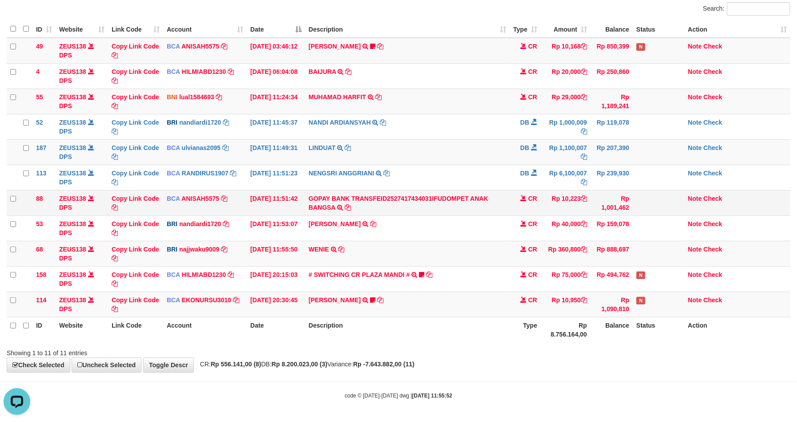
click at [522, 205] on td "CR" at bounding box center [525, 202] width 31 height 25
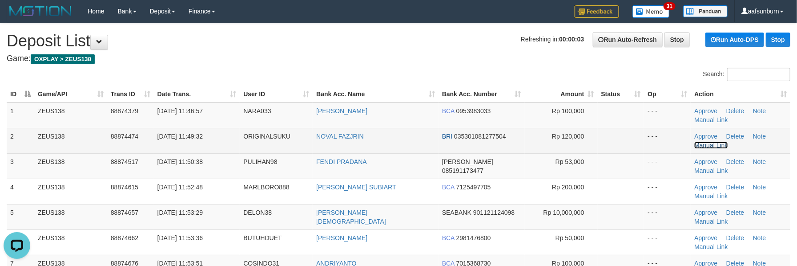
click at [726, 141] on link "Manual Link" at bounding box center [712, 144] width 34 height 7
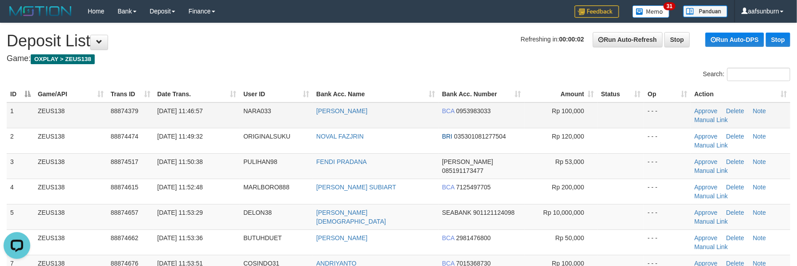
click at [295, 104] on td "NARA033" at bounding box center [276, 115] width 73 height 26
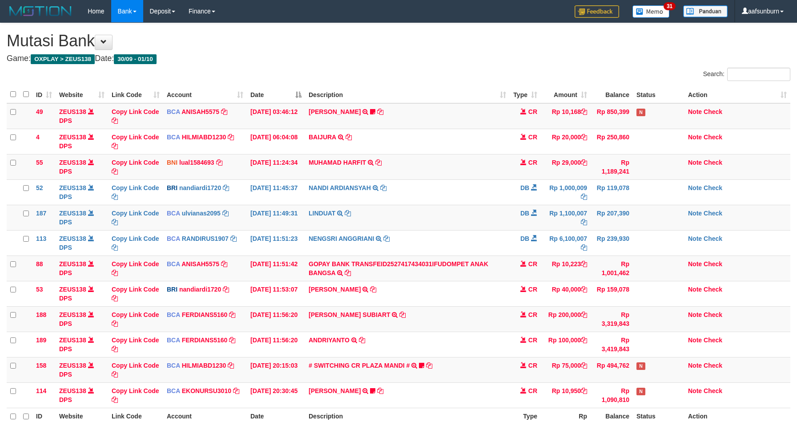
scroll to position [65, 0]
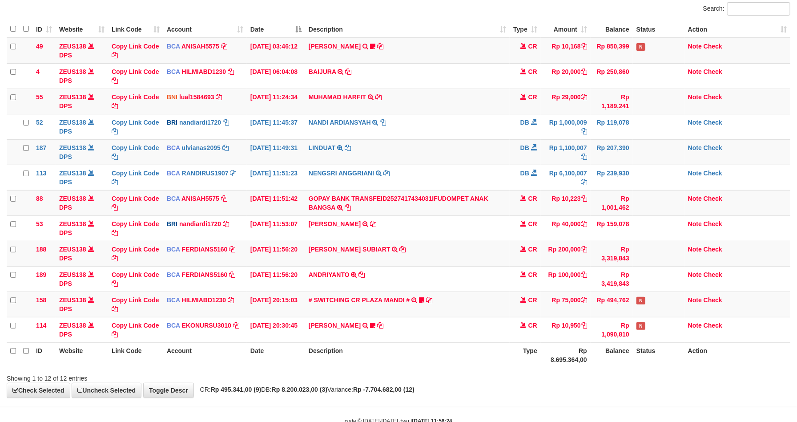
drag, startPoint x: 557, startPoint y: 262, endPoint x: 800, endPoint y: 267, distance: 243.0
click at [603, 262] on tr "188 ZEUS138 DPS Copy Link Code BCA FERDIANS5160 DPS FERDIANSYAH mutasi_20251001…" at bounding box center [399, 253] width 784 height 25
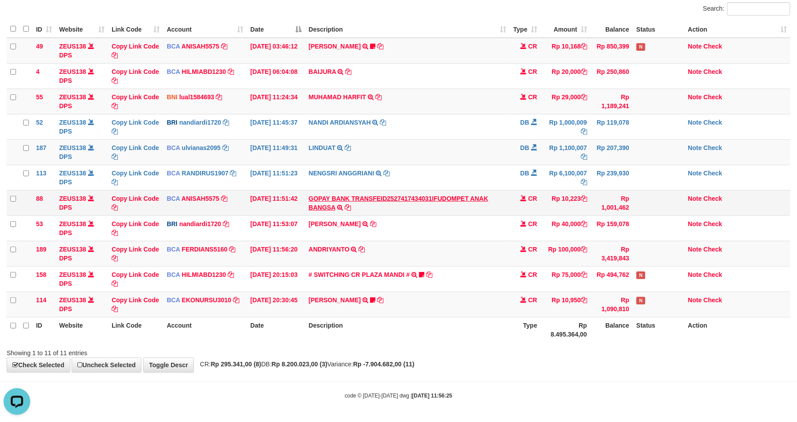
click at [449, 199] on link "GOPAY BANK TRANSFEID2527417434031IFUDOMPET ANAK BANGSA" at bounding box center [399, 203] width 180 height 16
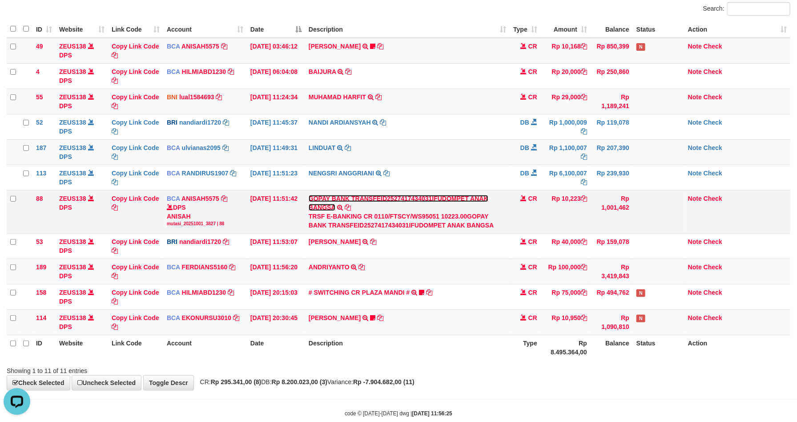
click at [447, 199] on link "GOPAY BANK TRANSFEID2527417434031IFUDOMPET ANAK BANGSA" at bounding box center [399, 203] width 180 height 16
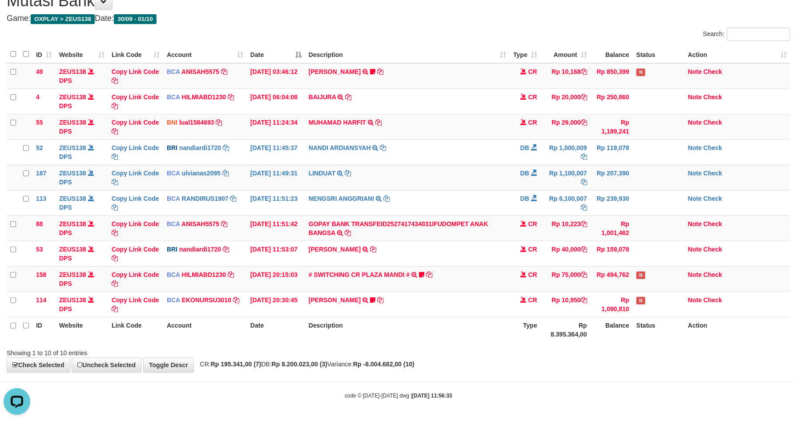
click at [593, 330] on th "Balance" at bounding box center [612, 329] width 42 height 25
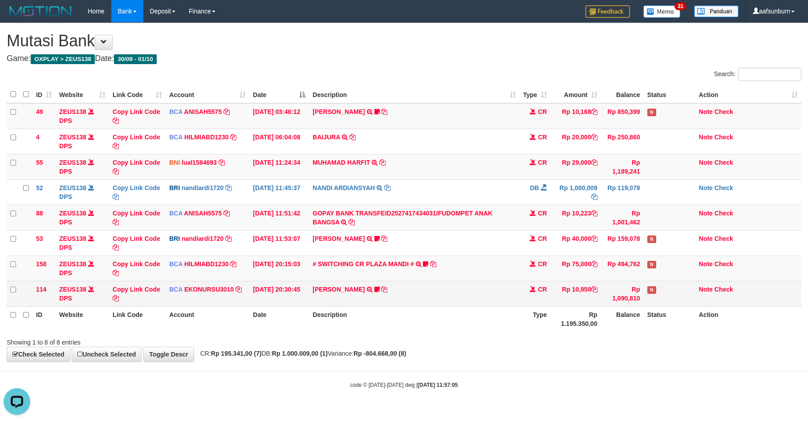
drag, startPoint x: 608, startPoint y: 272, endPoint x: 606, endPoint y: 303, distance: 30.8
click at [608, 277] on td "Rp 494,762" at bounding box center [622, 267] width 43 height 25
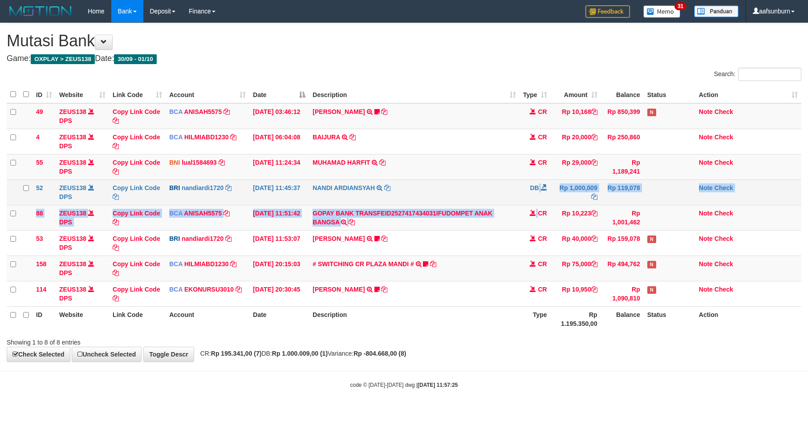
click at [537, 204] on tbody "49 ZEUS138 DPS Copy Link Code BCA ANISAH5575 DPS ANISAH mutasi_20251001_3827 | …" at bounding box center [404, 204] width 794 height 203
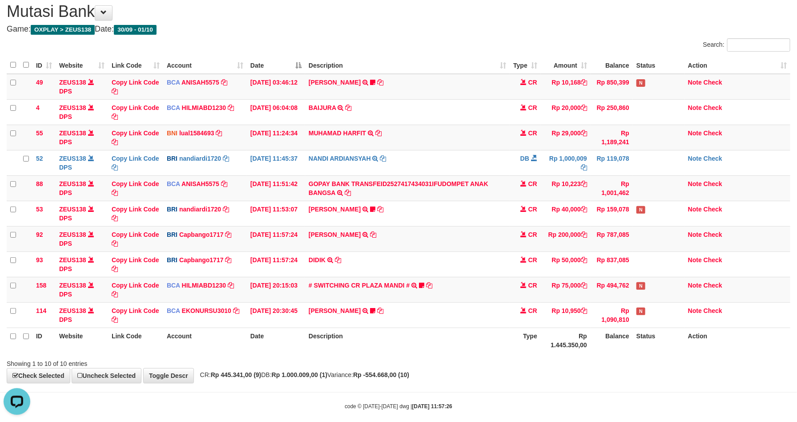
scroll to position [43, 0]
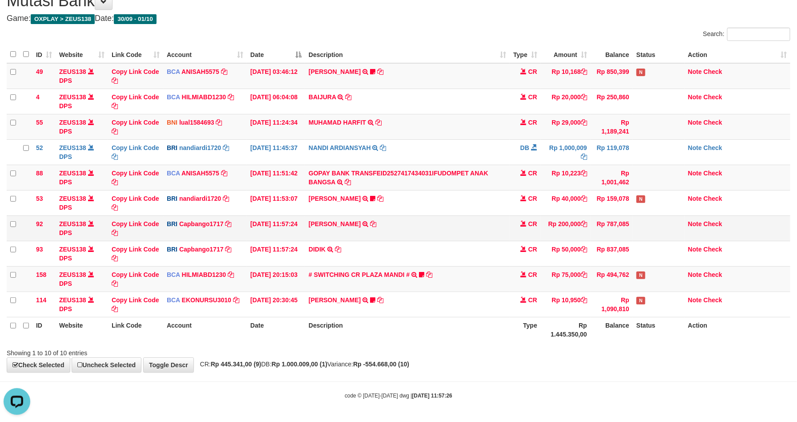
click at [470, 238] on td "[PERSON_NAME] TRANSFER NBMB [PERSON_NAME] TO HELMI" at bounding box center [407, 227] width 205 height 25
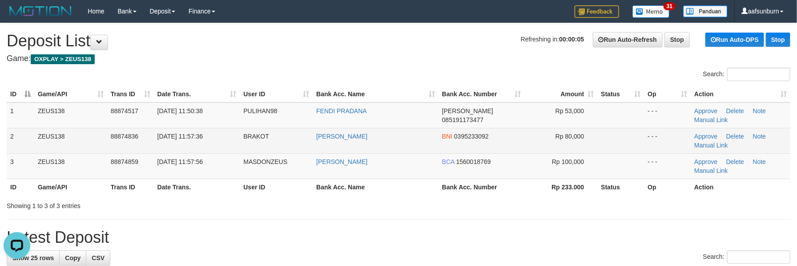
click at [525, 140] on td "Rp 80,000" at bounding box center [561, 140] width 73 height 25
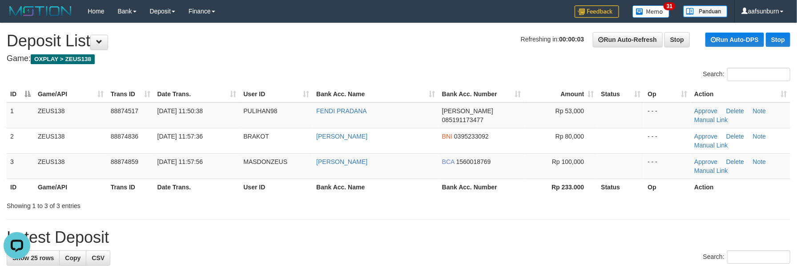
click at [509, 91] on th "Bank Acc. Number" at bounding box center [482, 94] width 86 height 16
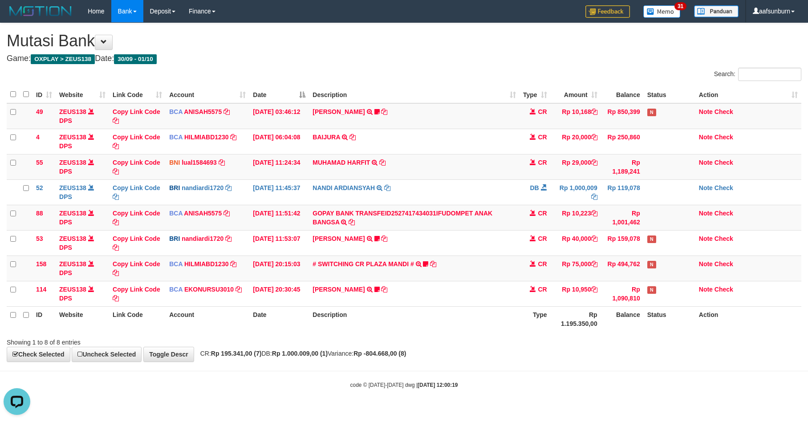
drag, startPoint x: 488, startPoint y: 255, endPoint x: 583, endPoint y: 311, distance: 111.1
click at [490, 255] on td "[PERSON_NAME] TRANSFER NBMB [PERSON_NAME] TO NANDI ARDIANSYAH Basilius08" at bounding box center [414, 242] width 210 height 25
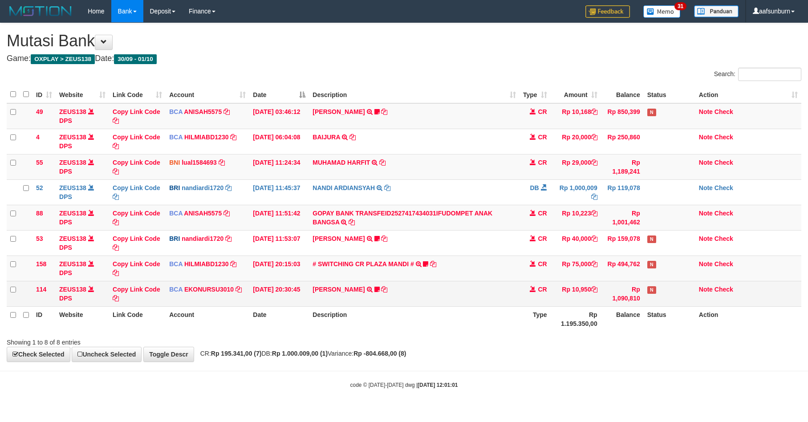
click at [510, 285] on td "AHMAD AGUSTI TRSF E-BANKING CR 3009/FTSCY/WS95051 10950.002025093089200473 TRFD…" at bounding box center [414, 293] width 210 height 25
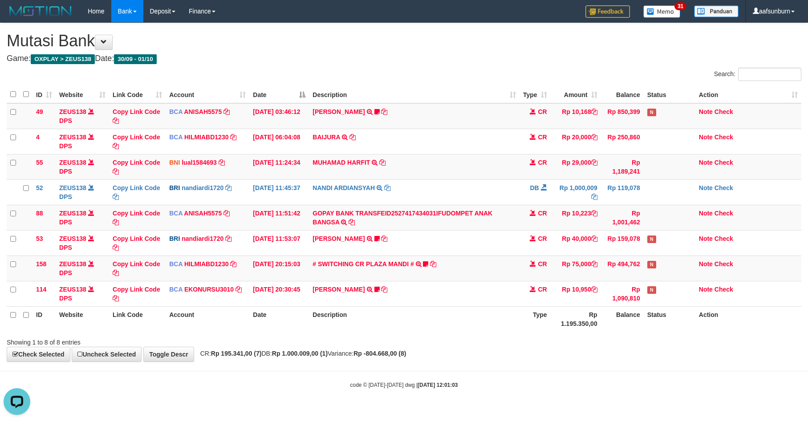
click at [627, 355] on div "**********" at bounding box center [404, 192] width 808 height 338
click at [590, 278] on td "Rp 75,000" at bounding box center [575, 267] width 50 height 25
click at [590, 274] on td "Rp 75,000" at bounding box center [575, 267] width 50 height 25
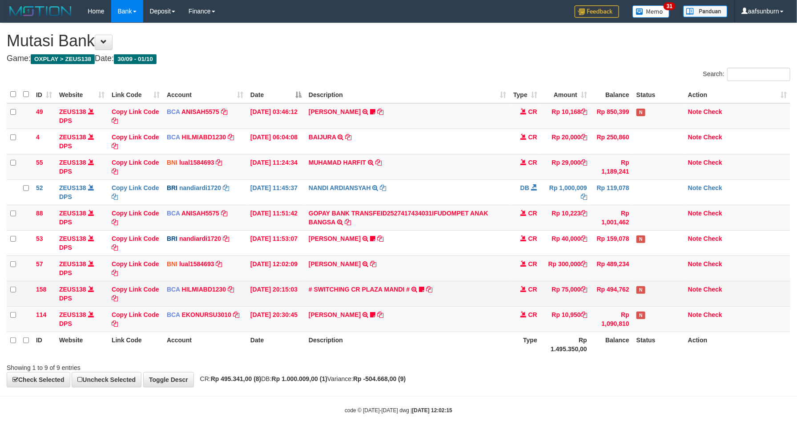
click at [530, 303] on td "CR" at bounding box center [525, 293] width 31 height 25
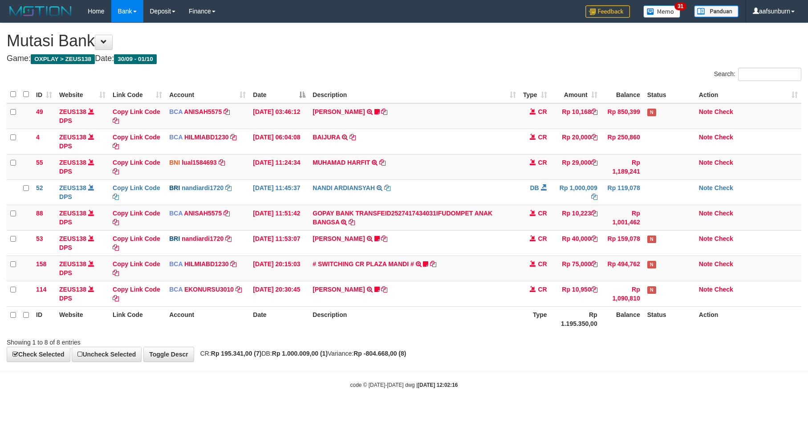
click at [505, 311] on th "Description" at bounding box center [414, 318] width 210 height 25
click at [500, 320] on th "Description" at bounding box center [414, 318] width 210 height 25
click at [547, 331] on th "Type" at bounding box center [534, 318] width 31 height 25
